Goal: Transaction & Acquisition: Download file/media

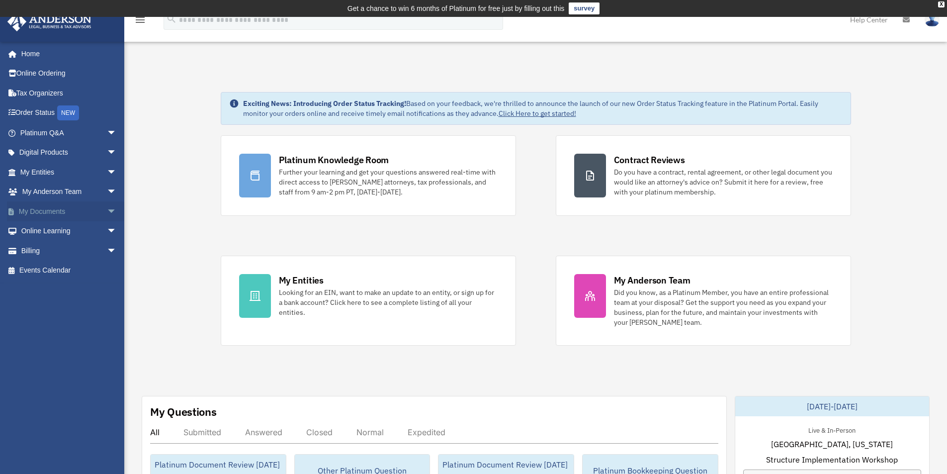
click at [109, 210] on span "arrow_drop_down" at bounding box center [117, 211] width 20 height 20
click at [59, 268] on link "Forms Library" at bounding box center [73, 270] width 118 height 20
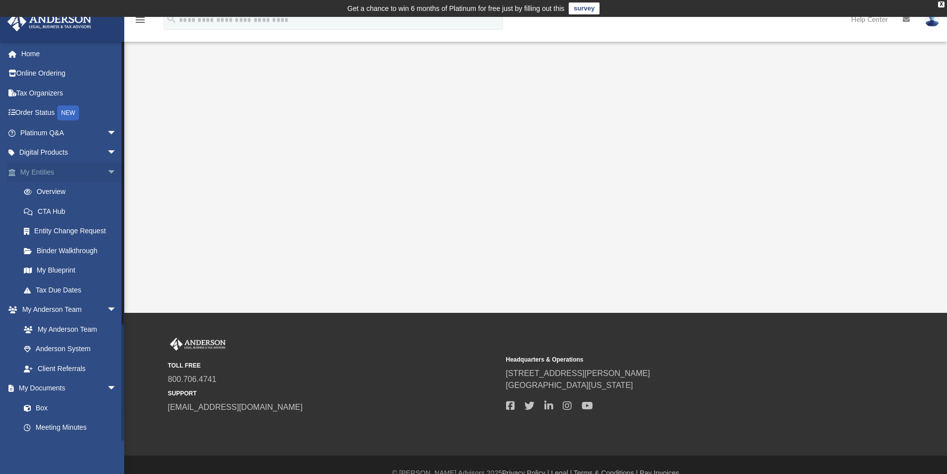
click at [107, 169] on span "arrow_drop_down" at bounding box center [117, 172] width 20 height 20
click at [107, 190] on span "arrow_drop_down" at bounding box center [117, 192] width 20 height 20
click at [68, 267] on link "Forms Library" at bounding box center [73, 270] width 118 height 20
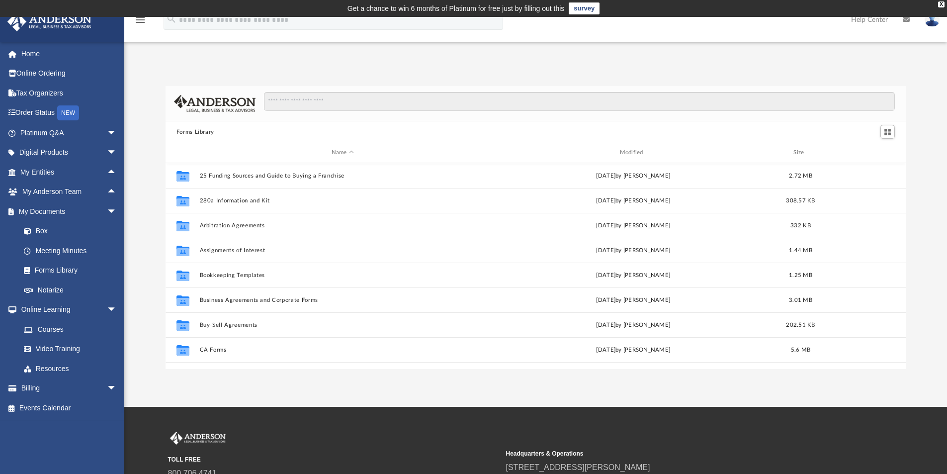
scroll to position [219, 732]
click at [339, 101] on input "Search files and folders" at bounding box center [579, 101] width 631 height 19
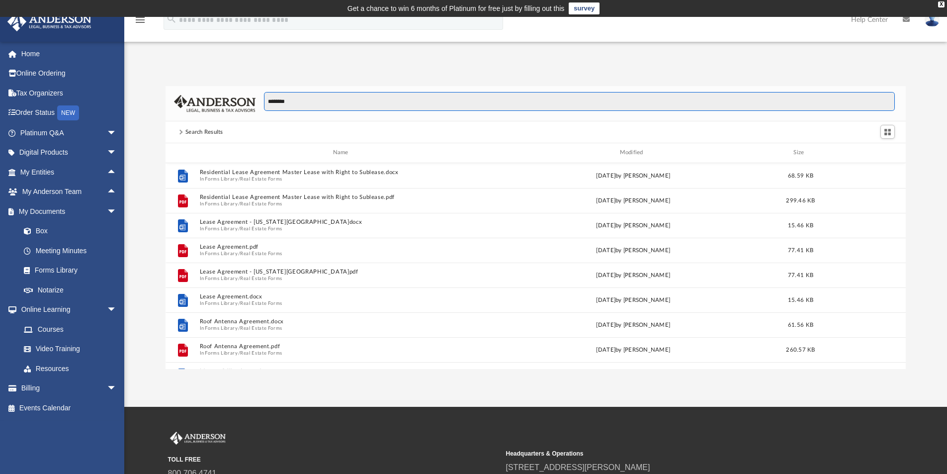
type input "********"
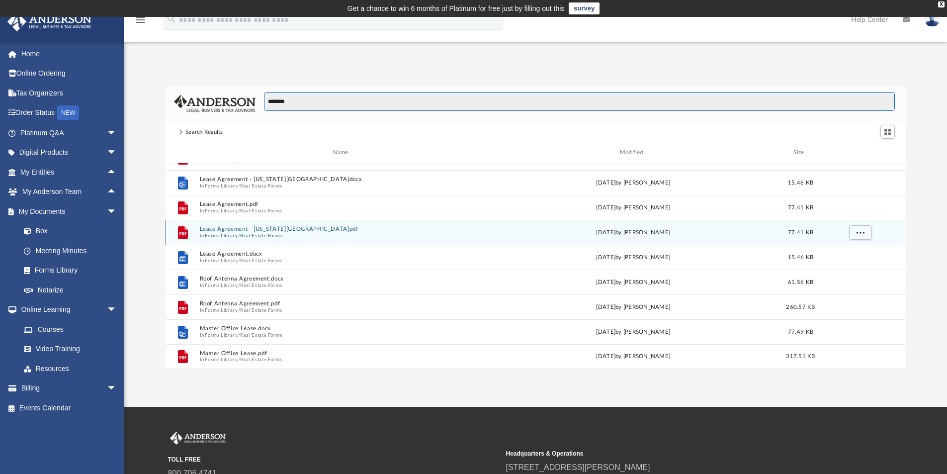
scroll to position [0, 0]
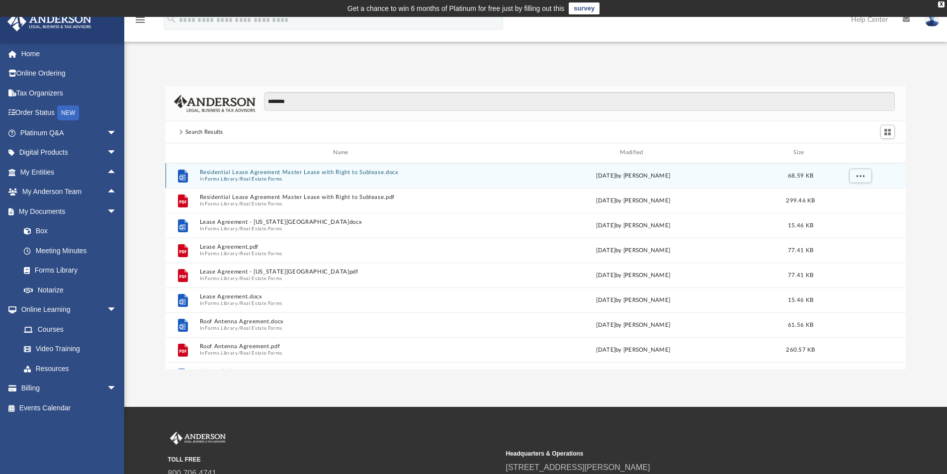
click at [225, 173] on button "Residential Lease Agreement Master Lease with Right to Sublease.docx" at bounding box center [342, 172] width 286 height 6
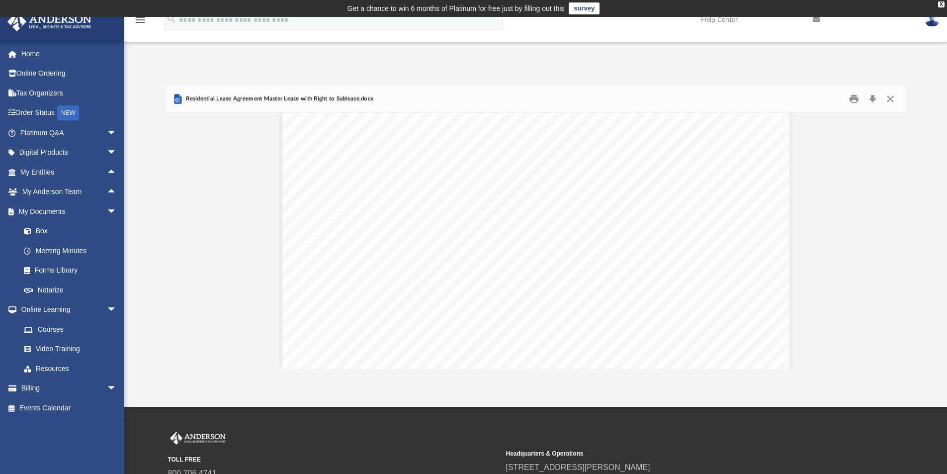
scroll to position [2385, 0]
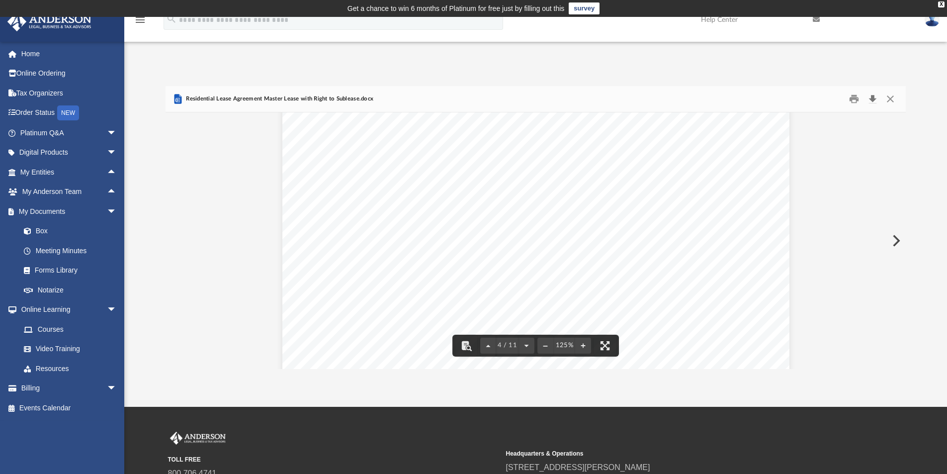
click at [871, 97] on button "Download" at bounding box center [872, 98] width 18 height 15
